Goal: Task Accomplishment & Management: Manage account settings

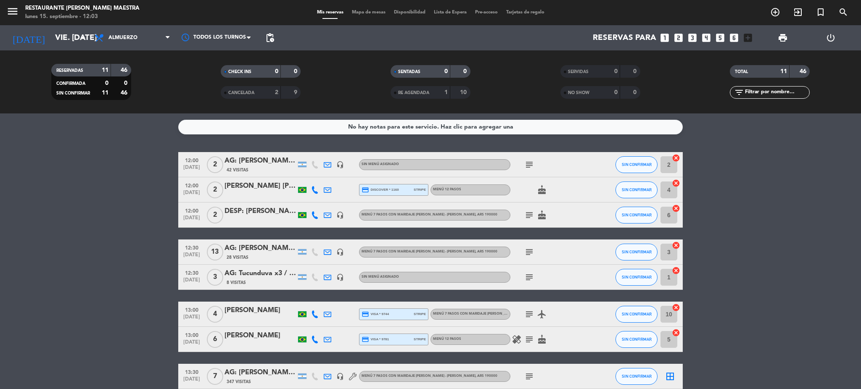
click at [14, 3] on span "menu" at bounding box center [15, 13] width 19 height 20
click at [11, 9] on icon "menu" at bounding box center [12, 11] width 13 height 13
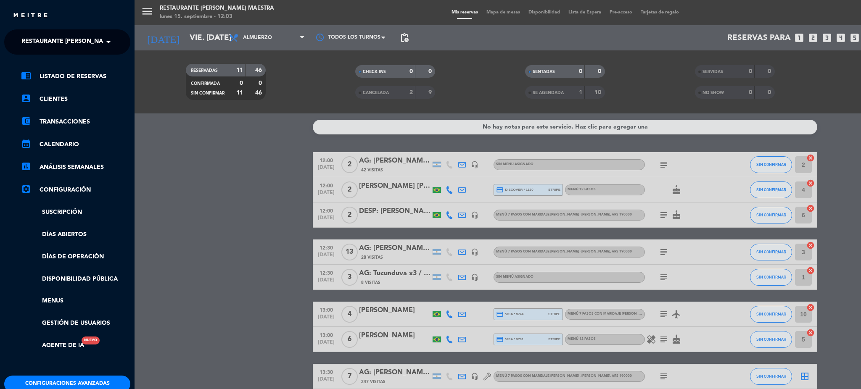
click at [52, 35] on span "Restaurante [PERSON_NAME] Maestra" at bounding box center [82, 42] width 122 height 18
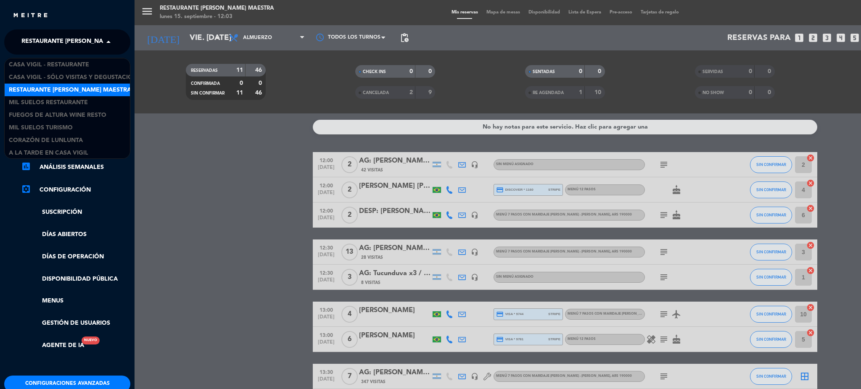
scroll to position [1, 0]
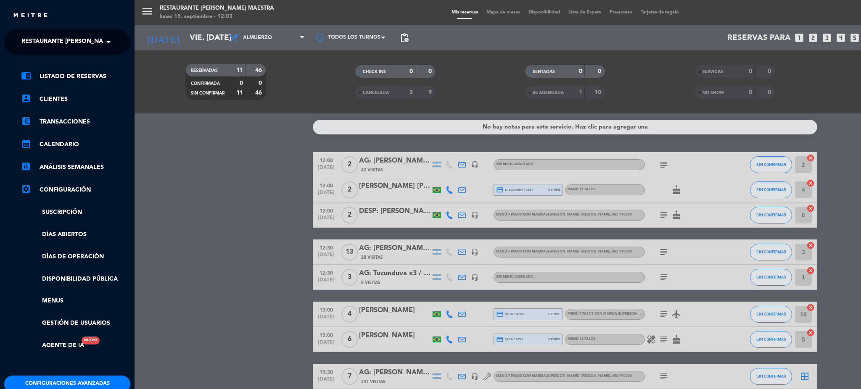
drag, startPoint x: 245, startPoint y: 215, endPoint x: 241, endPoint y: 161, distance: 54.8
click at [245, 216] on div "menu Restaurante [PERSON_NAME] Maestra lunes 15. septiembre - 12:03 Mis reserva…" at bounding box center [565, 194] width 861 height 389
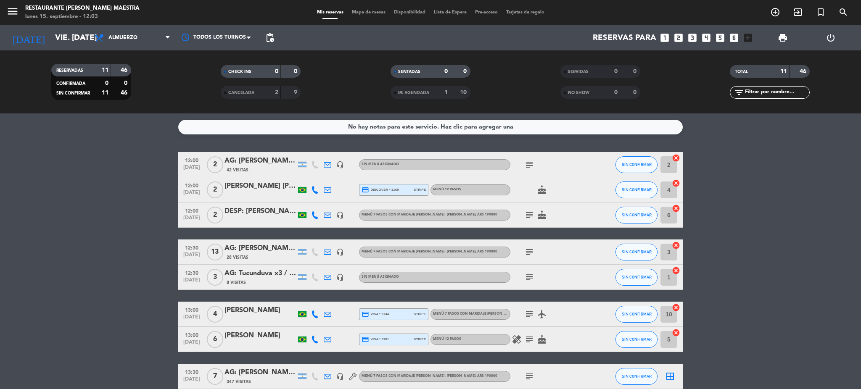
click at [833, 33] on icon "power_settings_new" at bounding box center [831, 38] width 10 height 10
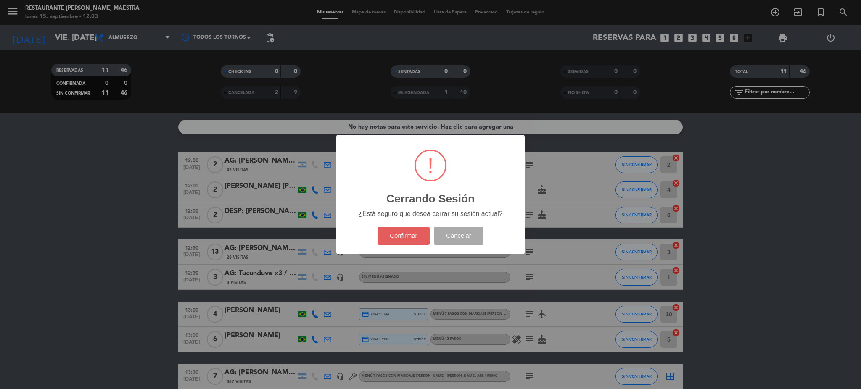
click at [388, 235] on button "Confirmar" at bounding box center [404, 236] width 53 height 18
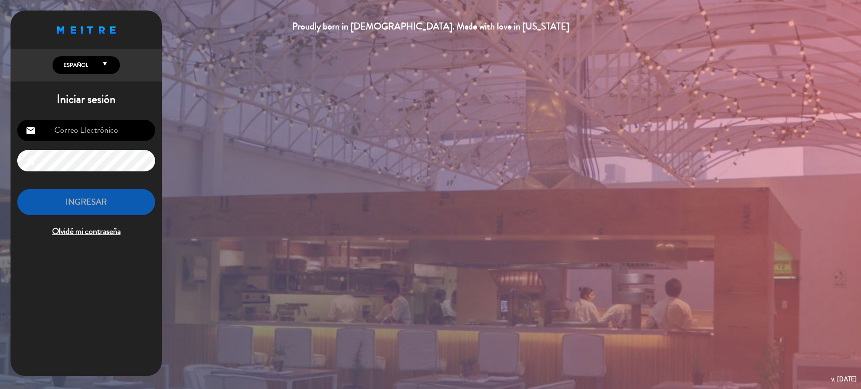
type input "[EMAIL_ADDRESS][DOMAIN_NAME]"
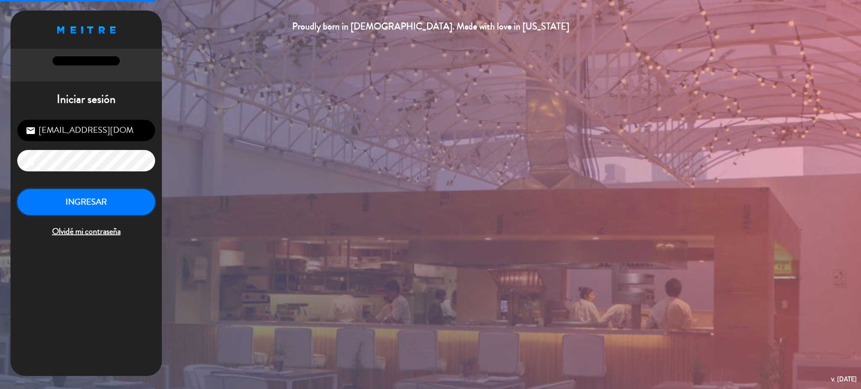
click at [96, 208] on button "INGRESAR" at bounding box center [86, 202] width 138 height 26
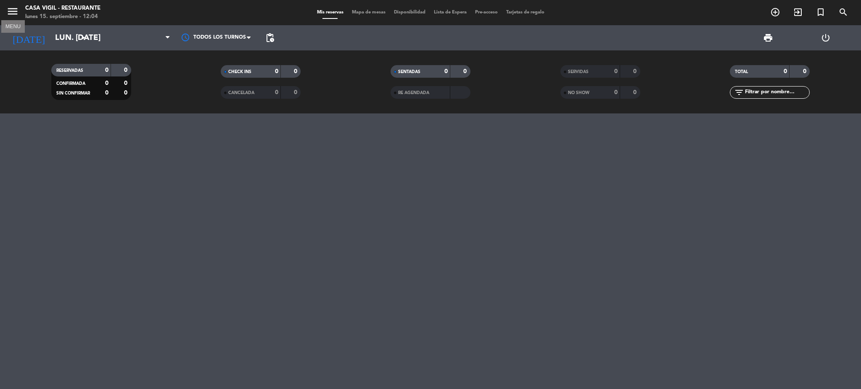
click at [11, 9] on icon "menu" at bounding box center [12, 11] width 13 height 13
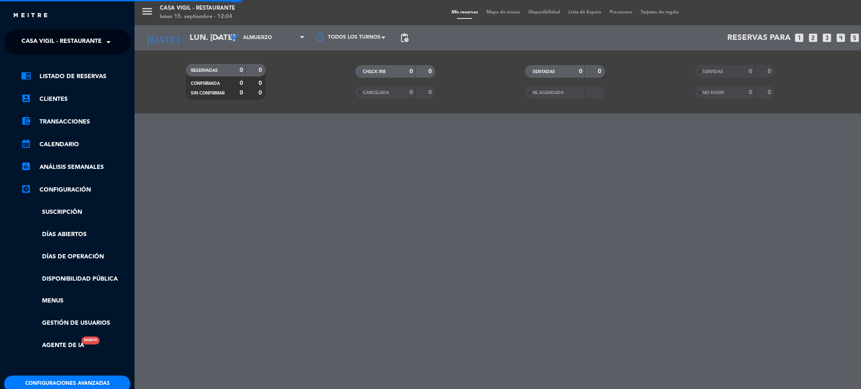
click at [75, 43] on span "Casa Vigil - Restaurante" at bounding box center [61, 42] width 80 height 18
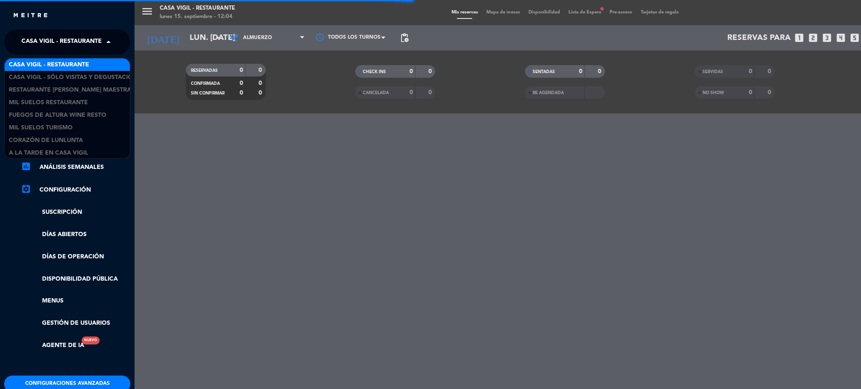
click at [75, 43] on span "Casa Vigil - Restaurante" at bounding box center [61, 42] width 80 height 18
